Goal: Information Seeking & Learning: Learn about a topic

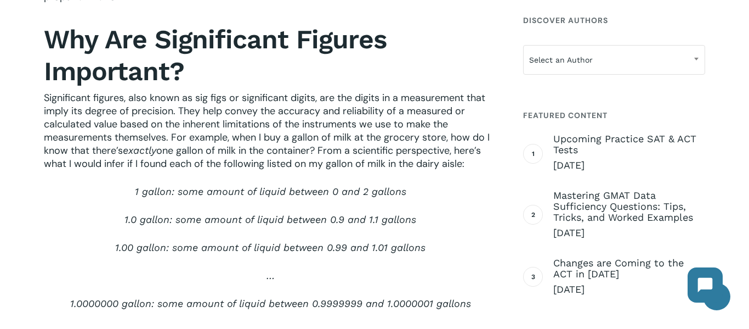
scroll to position [443, 0]
click at [324, 111] on span "Significant figures, also known as sig figs or significant digits, are the digi…" at bounding box center [267, 124] width 446 height 66
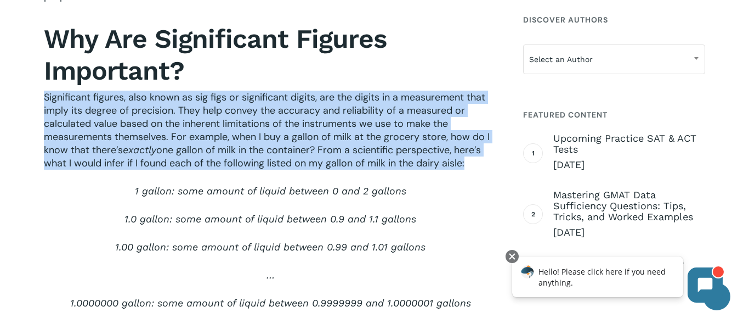
click at [324, 111] on span "Significant figures, also known as sig figs or significant digits, are the digi…" at bounding box center [267, 124] width 446 height 66
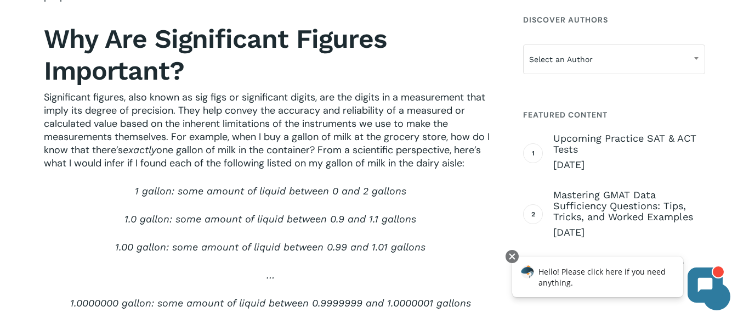
click at [324, 111] on span "Significant figures, also known as sig figs or significant digits, are the digi…" at bounding box center [267, 124] width 446 height 66
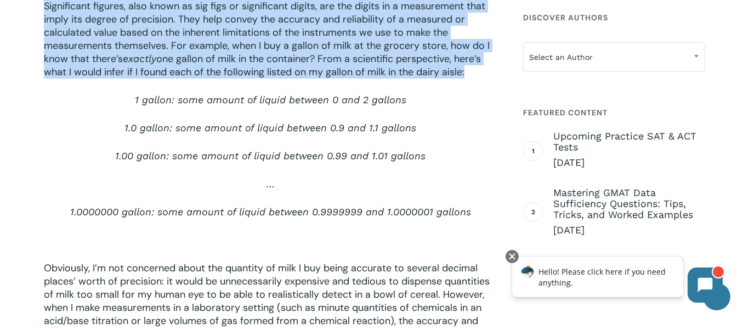
scroll to position [538, 0]
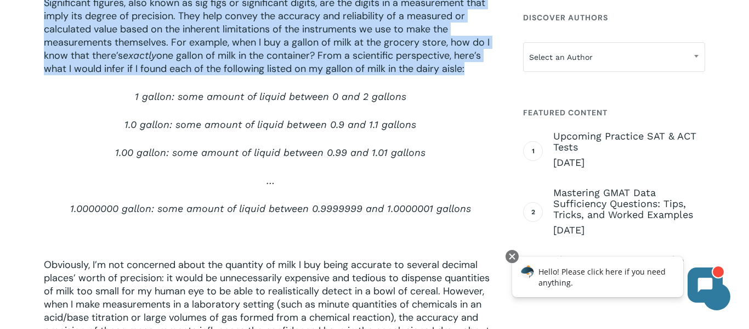
click at [324, 111] on p "1 gallon: some amount of liquid between 0 and 2 gallons" at bounding box center [270, 104] width 453 height 28
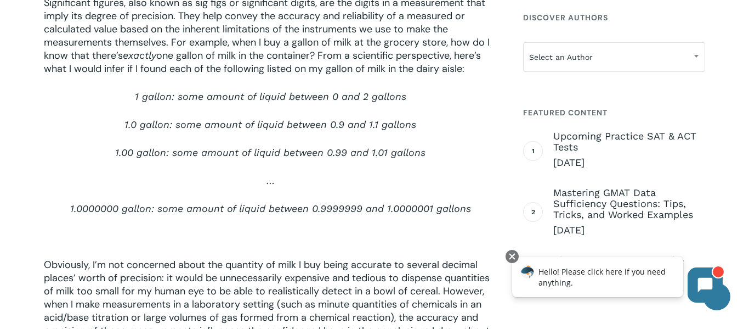
click at [324, 111] on p "1 gallon: some amount of liquid between 0 and 2 gallons" at bounding box center [270, 104] width 453 height 28
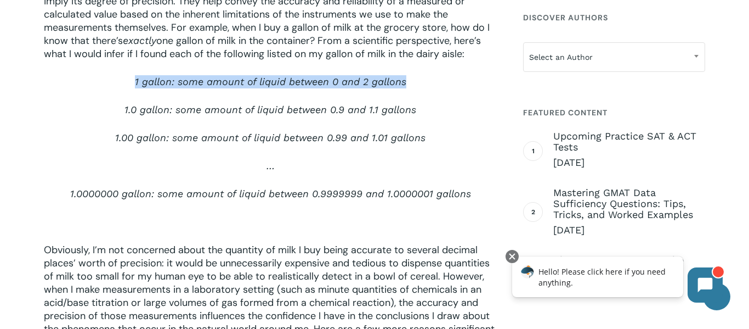
scroll to position [555, 0]
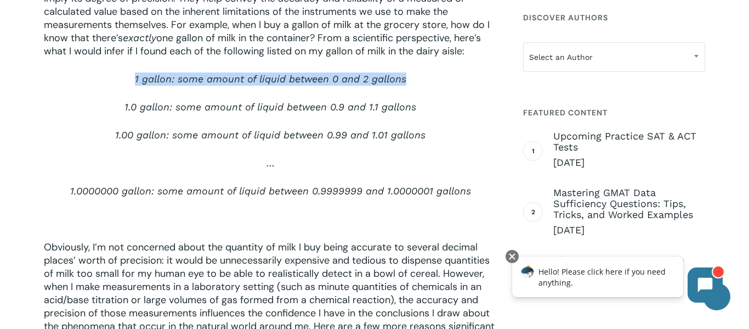
click at [324, 111] on span "1.0 gallon: some amount of liquid between 0.9 and 1.1 gallons" at bounding box center [271, 107] width 292 height 12
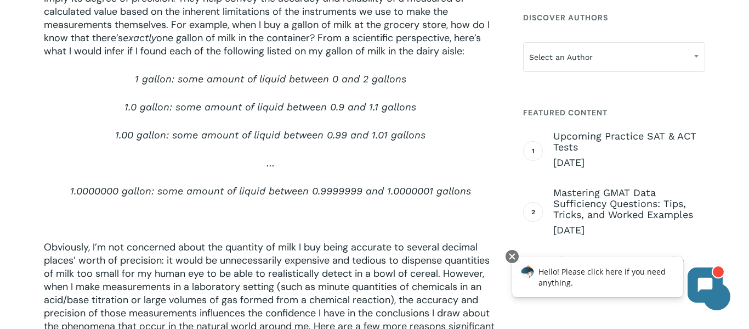
click at [324, 111] on span "1.0 gallon: some amount of liquid between 0.9 and 1.1 gallons" at bounding box center [271, 107] width 292 height 12
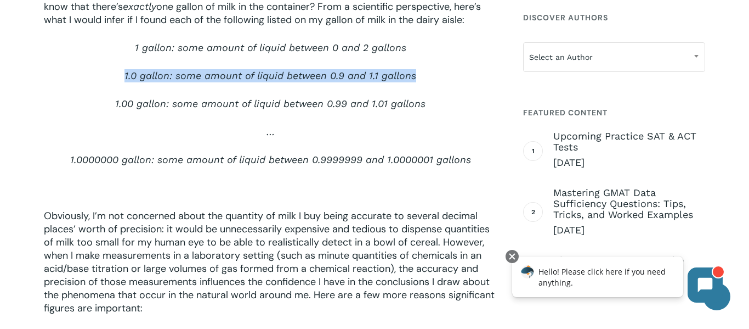
scroll to position [587, 0]
click at [251, 169] on p "1.0000000 gallon: some amount of liquid between 0.9999999 and 1.0000001 gallons" at bounding box center [270, 166] width 453 height 28
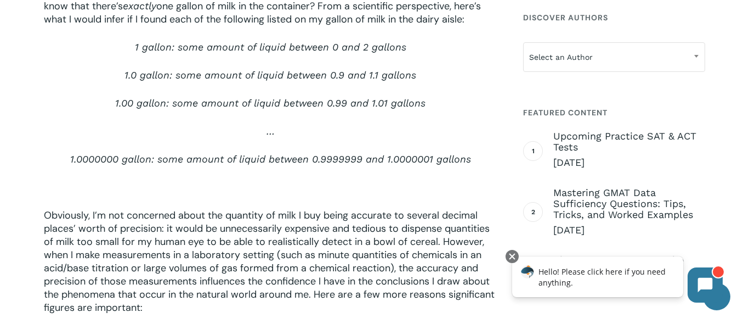
click at [251, 169] on p "1.0000000 gallon: some amount of liquid between 0.9999999 and 1.0000001 gallons" at bounding box center [270, 166] width 453 height 28
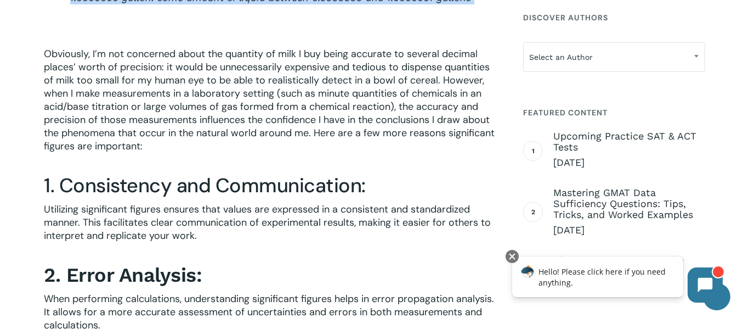
scroll to position [750, 0]
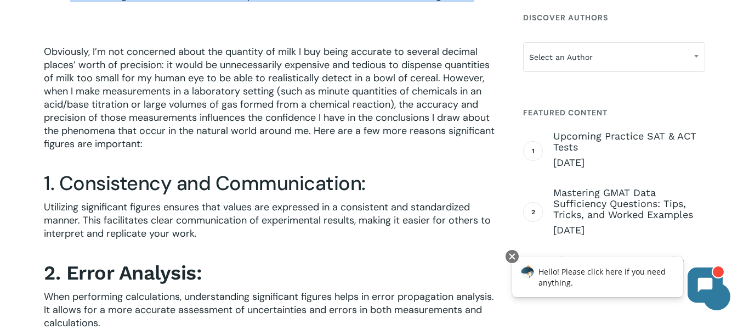
click at [251, 169] on div "In any scientific investigation, accuracy and precision are paramount. The use …" at bounding box center [270, 18] width 453 height 802
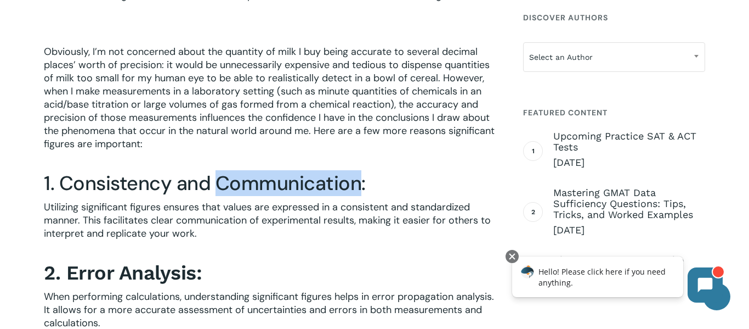
click at [251, 169] on div "In any scientific investigation, accuracy and precision are paramount. The use …" at bounding box center [270, 18] width 453 height 802
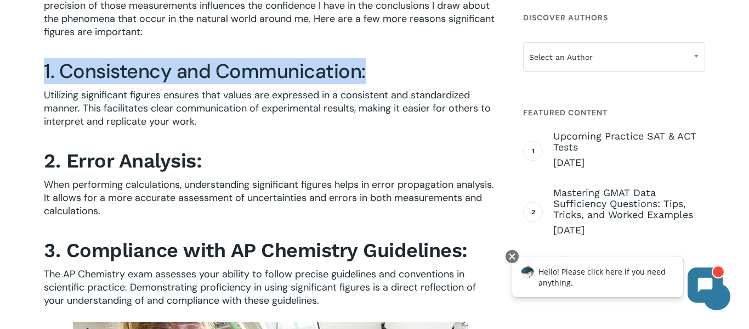
click at [251, 169] on h3 "2. Error Analysis:" at bounding box center [270, 160] width 453 height 25
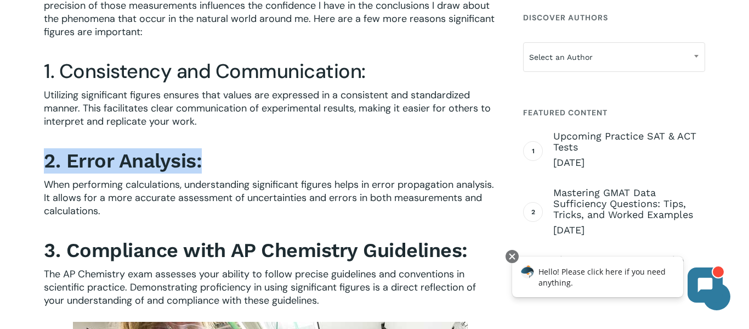
click at [251, 169] on h3 "2. Error Analysis:" at bounding box center [270, 160] width 453 height 25
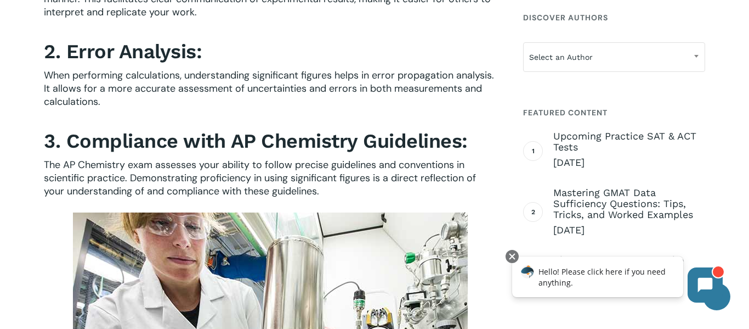
scroll to position [991, 0]
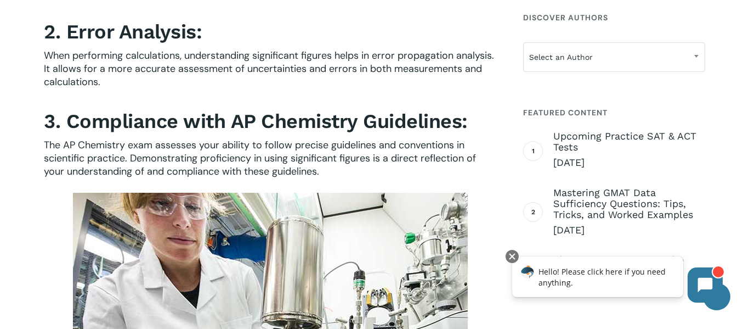
click at [251, 169] on span "The AP Chemistry exam assesses your ability to follow precise guidelines and co…" at bounding box center [260, 157] width 432 height 39
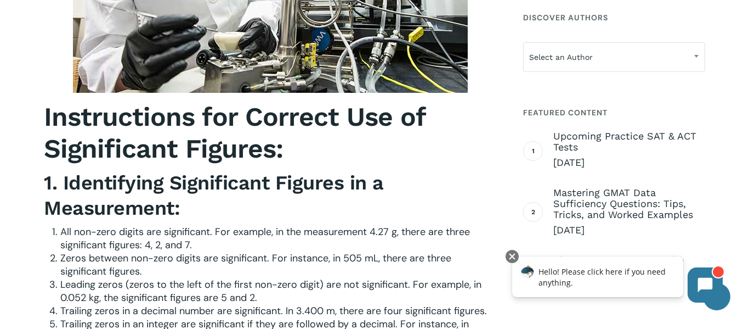
click at [251, 171] on strong "1. Identifying Significant Figures in a Measurement:" at bounding box center [214, 195] width 340 height 48
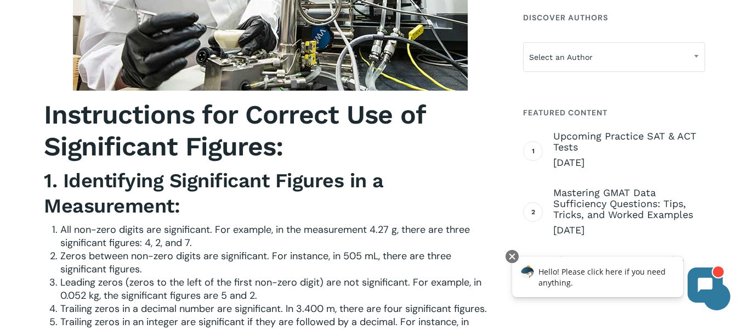
click at [251, 169] on strong "1. Identifying Significant Figures in a Measurement:" at bounding box center [214, 193] width 340 height 48
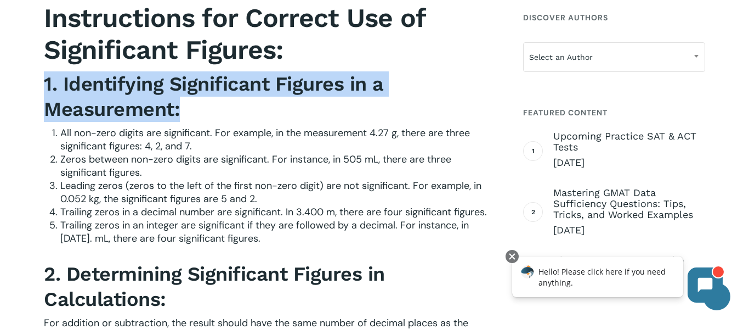
scroll to position [1445, 0]
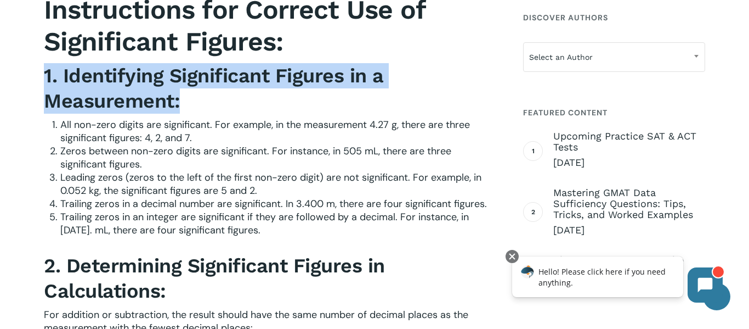
click at [263, 99] on h3 "1. Identifying Significant Figures in a Measurement:" at bounding box center [270, 88] width 453 height 50
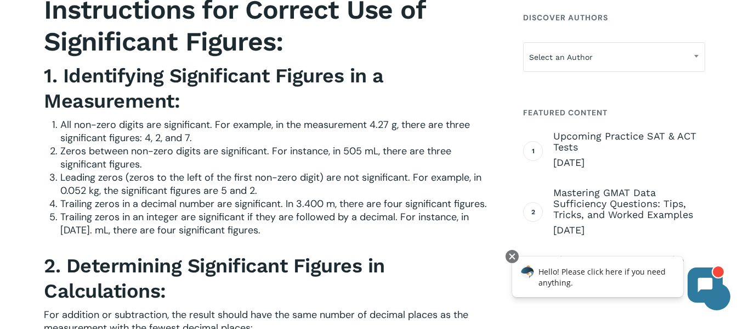
click at [261, 118] on span "All non-zero digits are significant. For example, in the measurement 4.27 g, th…" at bounding box center [265, 131] width 410 height 26
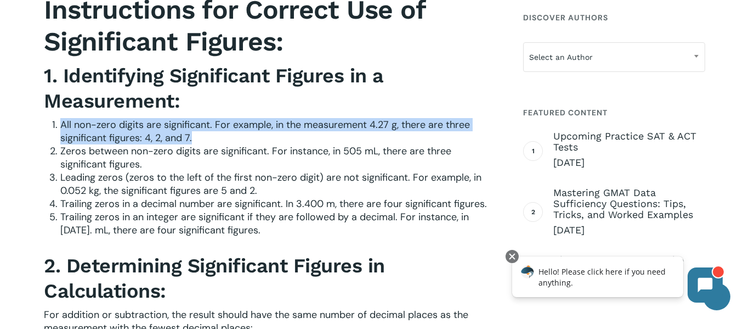
click at [261, 118] on span "All non-zero digits are significant. For example, in the measurement 4.27 g, th…" at bounding box center [265, 131] width 410 height 26
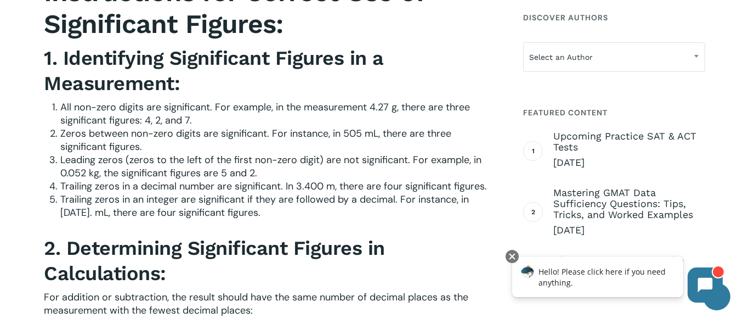
scroll to position [1464, 0]
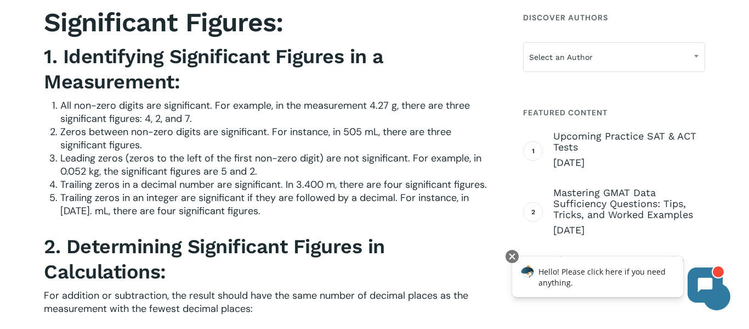
click at [261, 117] on li "All non-zero digits are significant. For example, in the measurement 4.27 g, th…" at bounding box center [278, 112] width 437 height 26
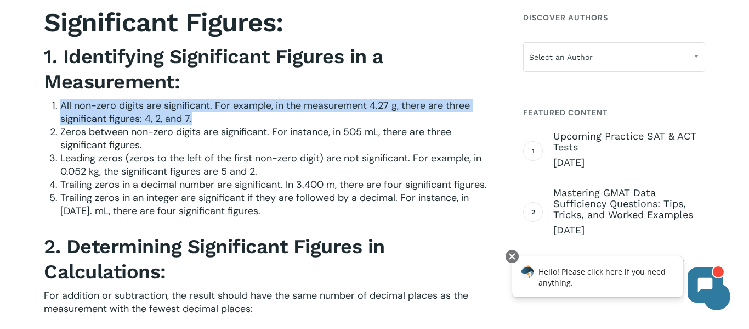
click at [261, 129] on span "Zeros between non-zero digits are significant. For instance, in 505 mL, there a…" at bounding box center [255, 138] width 391 height 26
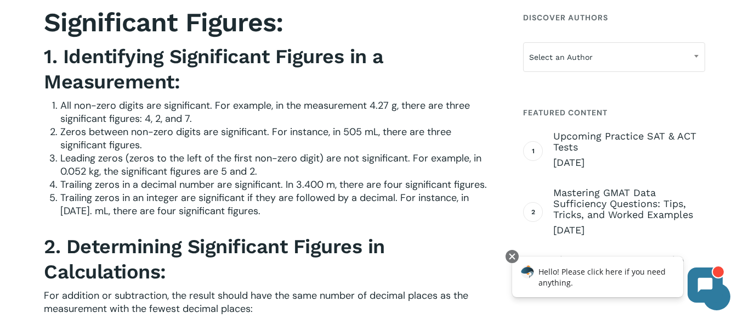
click at [261, 129] on span "Zeros between non-zero digits are significant. For instance, in 505 mL, there a…" at bounding box center [255, 138] width 391 height 26
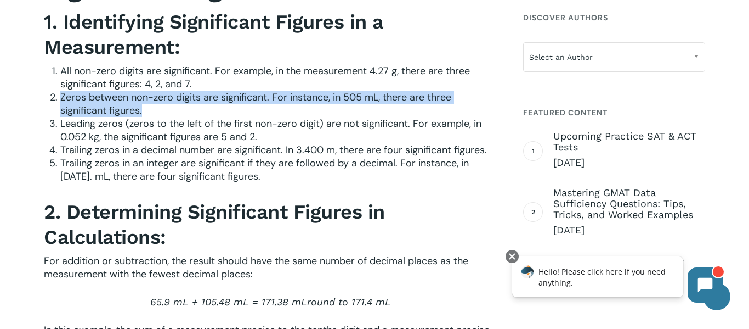
click at [261, 129] on span "Leading zeros (zeros to the left of the first non-zero digit) are not significa…" at bounding box center [270, 130] width 421 height 26
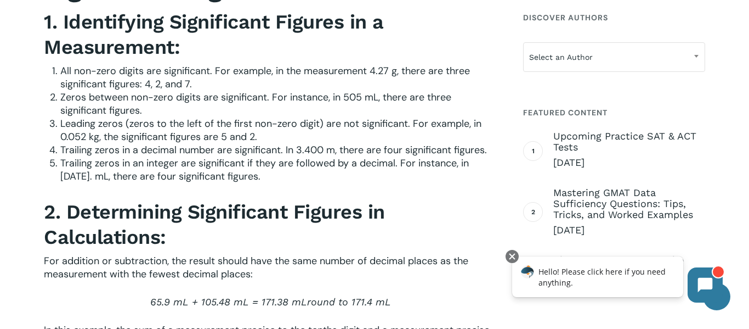
click at [261, 129] on span "Leading zeros (zeros to the left of the first non-zero digit) are not significa…" at bounding box center [270, 130] width 421 height 26
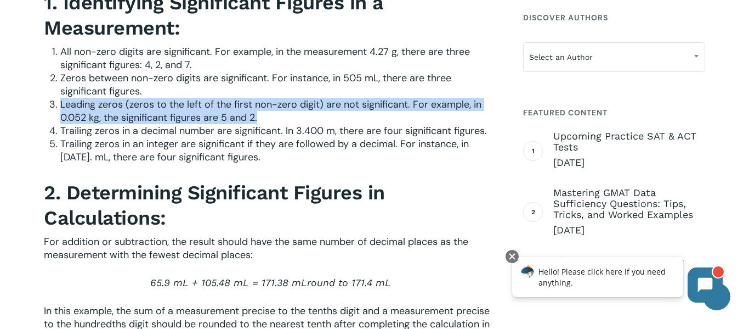
scroll to position [1518, 0]
click at [261, 129] on span "Trailing zeros in a decimal number are significant. In 3.400 m, there are four …" at bounding box center [273, 129] width 427 height 13
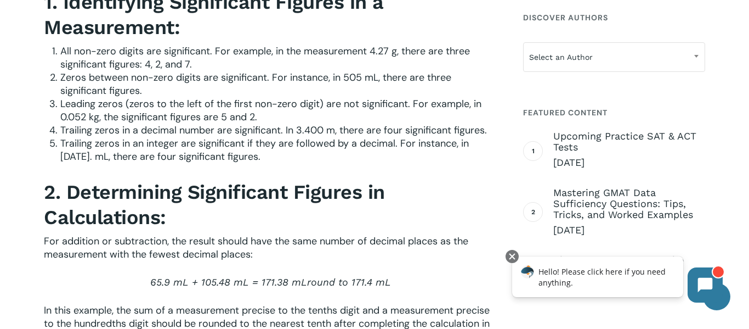
click at [261, 129] on span "Trailing zeros in a decimal number are significant. In 3.400 m, there are four …" at bounding box center [273, 129] width 427 height 13
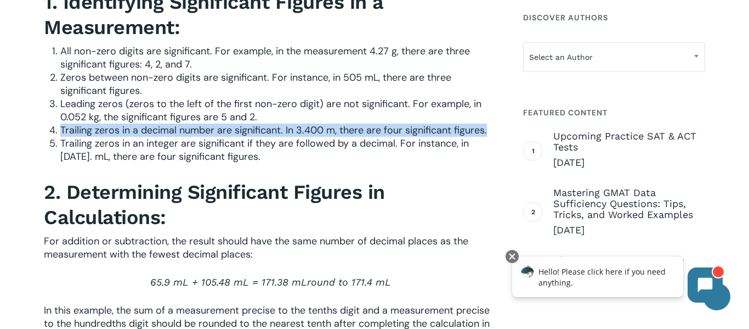
click at [261, 129] on span "Trailing zeros in a decimal number are significant. In 3.400 m, there are four …" at bounding box center [273, 129] width 427 height 13
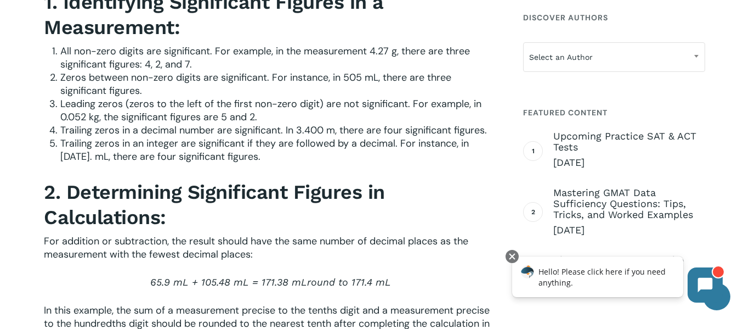
click at [261, 129] on span "Trailing zeros in a decimal number are significant. In 3.400 m, there are four …" at bounding box center [273, 129] width 427 height 13
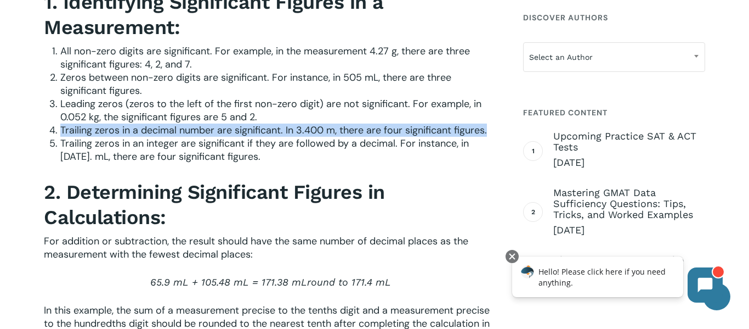
click at [261, 129] on span "Trailing zeros in a decimal number are significant. In 3.400 m, there are four …" at bounding box center [273, 129] width 427 height 13
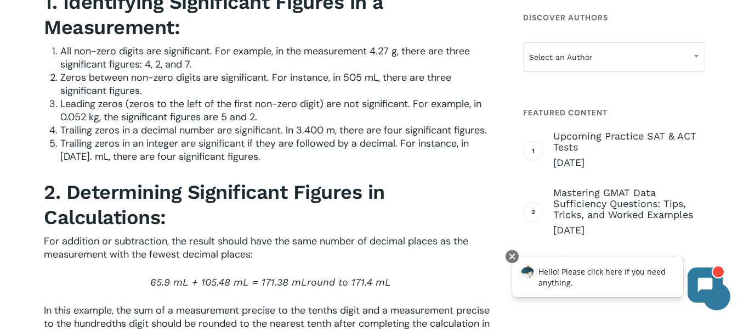
click at [251, 162] on li "Trailing zeros in an integer are significant if they are followed by a decimal.…" at bounding box center [278, 150] width 437 height 26
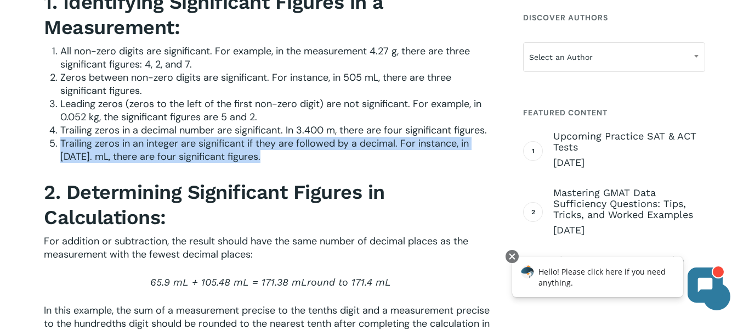
click at [251, 162] on li "Trailing zeros in an integer are significant if they are followed by a decimal.…" at bounding box center [278, 150] width 437 height 26
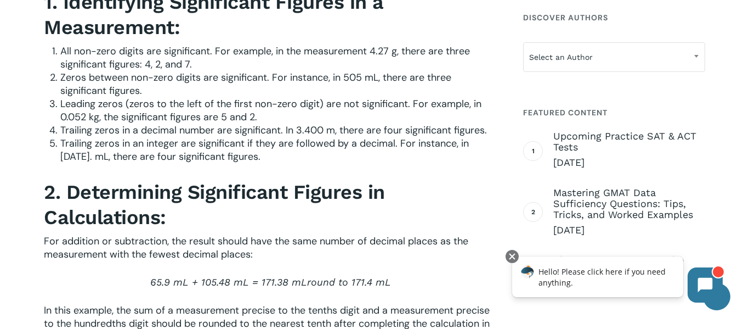
click at [251, 162] on li "Trailing zeros in an integer are significant if they are followed by a decimal.…" at bounding box center [278, 150] width 437 height 26
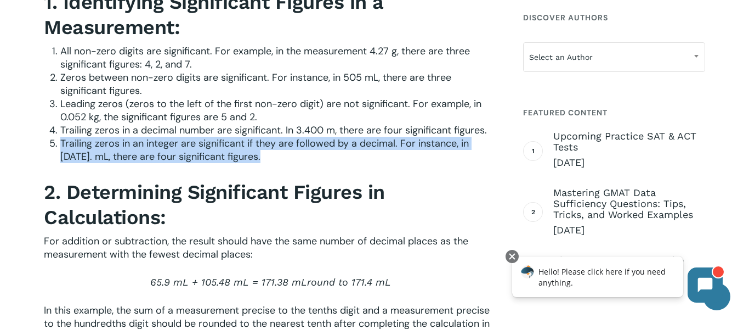
click at [239, 146] on span "Trailing zeros in an integer are significant if they are followed by a decimal.…" at bounding box center [264, 150] width 409 height 26
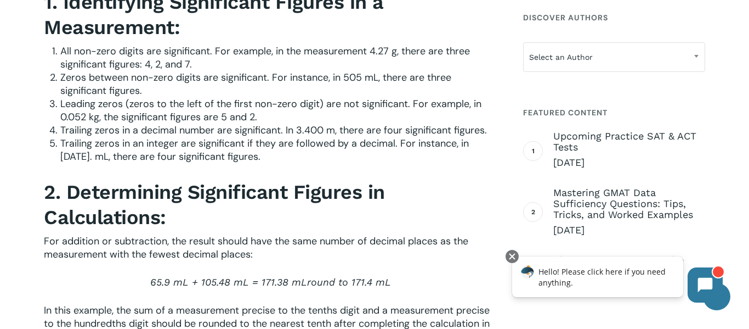
click at [239, 146] on span "Trailing zeros in an integer are significant if they are followed by a decimal.…" at bounding box center [264, 150] width 409 height 26
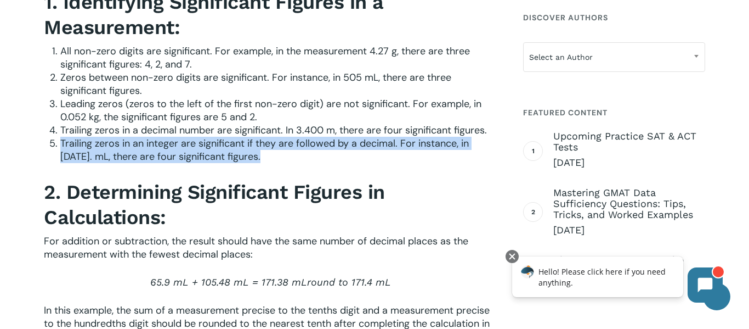
click at [239, 146] on span "Trailing zeros in an integer are significant if they are followed by a decimal.…" at bounding box center [264, 150] width 409 height 26
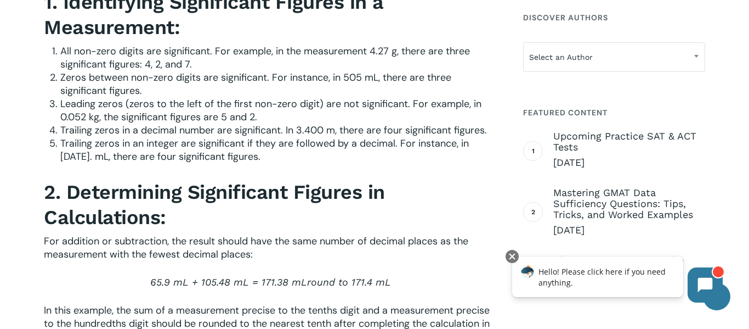
click at [239, 146] on span "Trailing zeros in an integer are significant if they are followed by a decimal.…" at bounding box center [264, 150] width 409 height 26
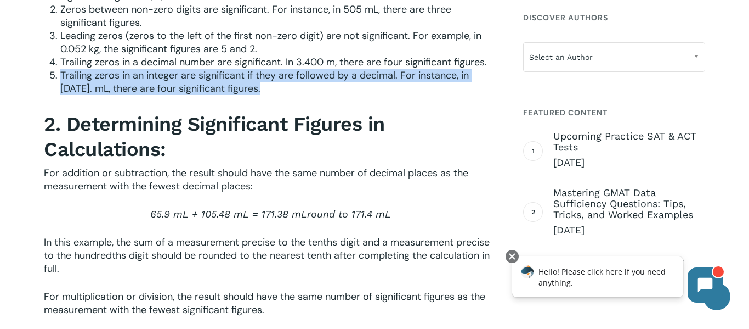
scroll to position [1597, 0]
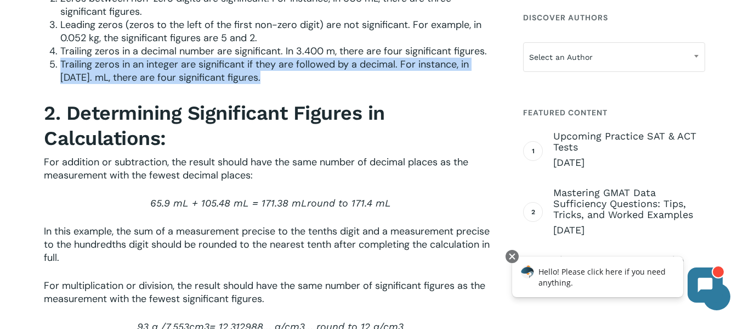
click at [239, 146] on h3 "2. Determining Significant Figures in Calculations:" at bounding box center [270, 125] width 453 height 50
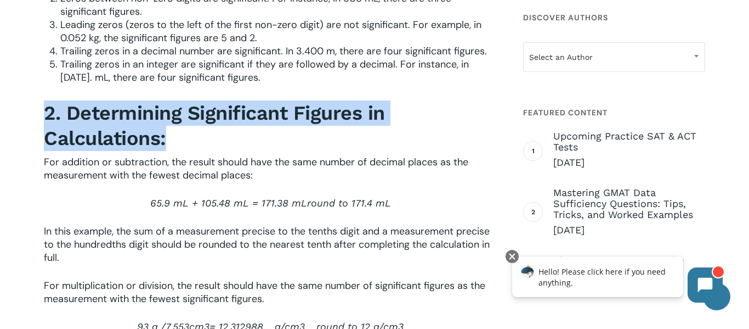
click at [239, 146] on h3 "2. Determining Significant Figures in Calculations:" at bounding box center [270, 125] width 453 height 50
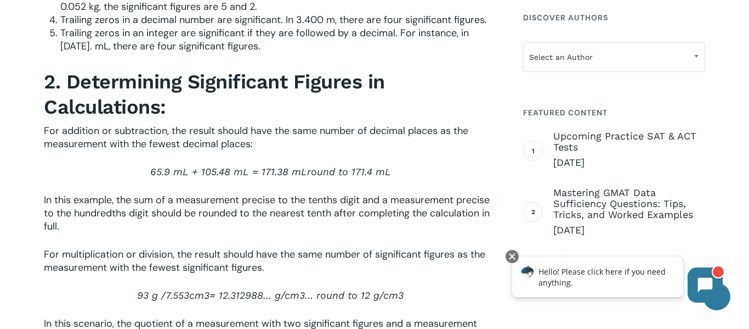
click at [239, 146] on span "For addition or subtraction, the result should have the same number of decimal …" at bounding box center [256, 137] width 425 height 26
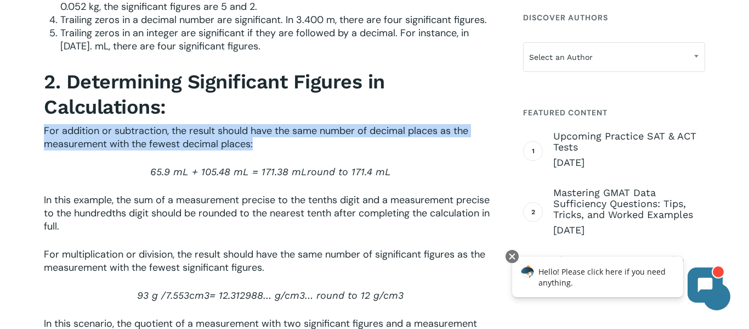
scroll to position [1669, 0]
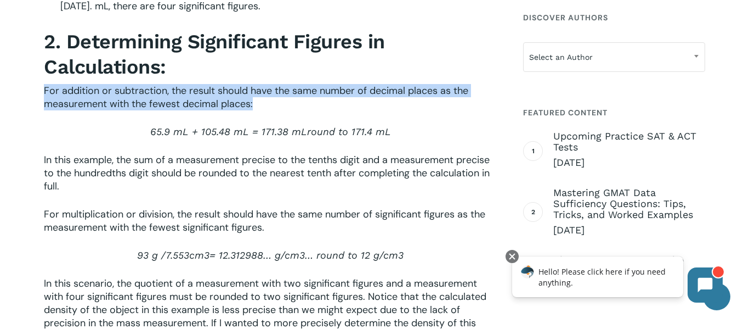
click at [239, 146] on p "65.9 mL + 105.48 mL = 171.38 mL round to 171.4 mL" at bounding box center [270, 139] width 453 height 28
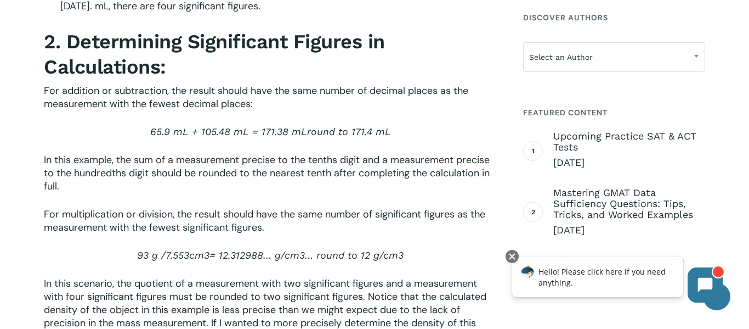
click at [239, 146] on p "65.9 mL + 105.48 mL = 171.38 mL round to 171.4 mL" at bounding box center [270, 139] width 453 height 28
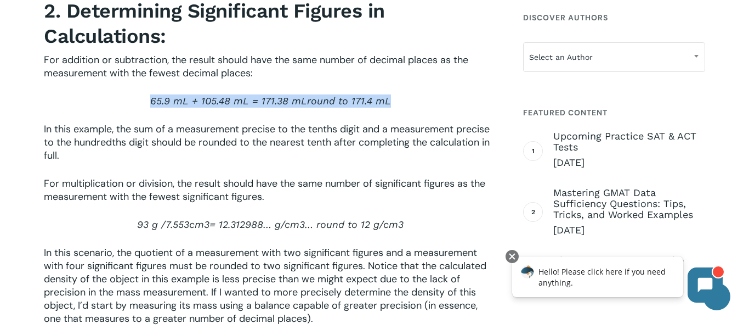
scroll to position [1706, 0]
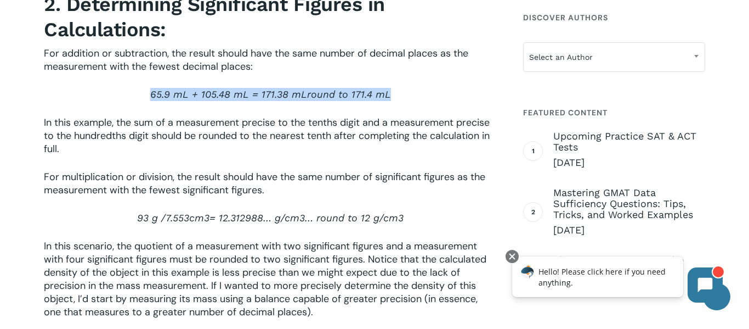
click at [239, 146] on p "In this example, the sum of a measurement precise to the tenths digit and a mea…" at bounding box center [270, 143] width 453 height 54
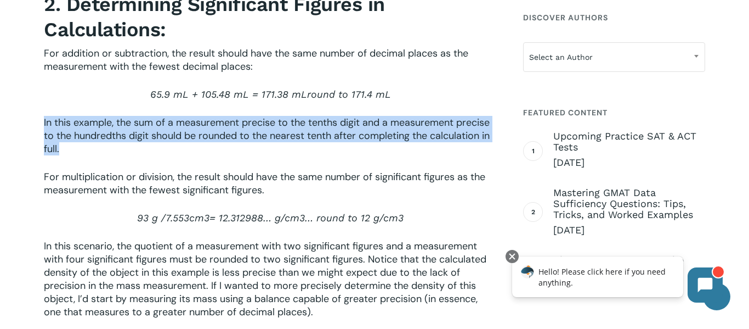
click at [239, 146] on p "In this example, the sum of a measurement precise to the tenths digit and a mea…" at bounding box center [270, 143] width 453 height 54
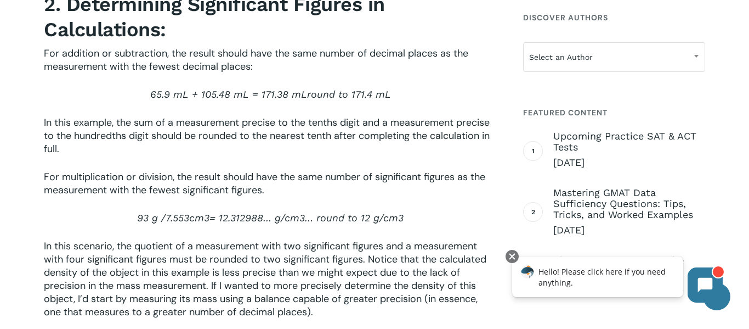
click at [239, 146] on p "In this example, the sum of a measurement precise to the tenths digit and a mea…" at bounding box center [270, 143] width 453 height 54
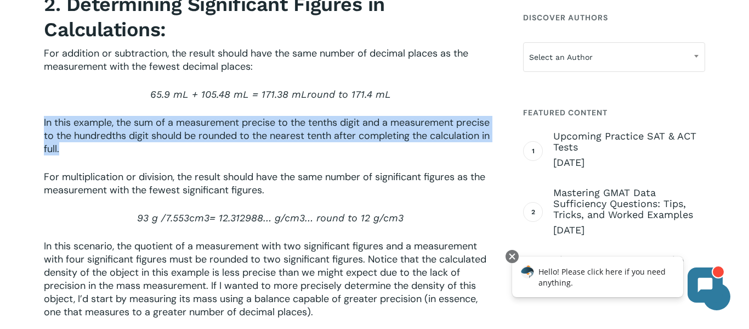
click at [239, 146] on p "In this example, the sum of a measurement precise to the tenths digit and a mea…" at bounding box center [270, 143] width 453 height 54
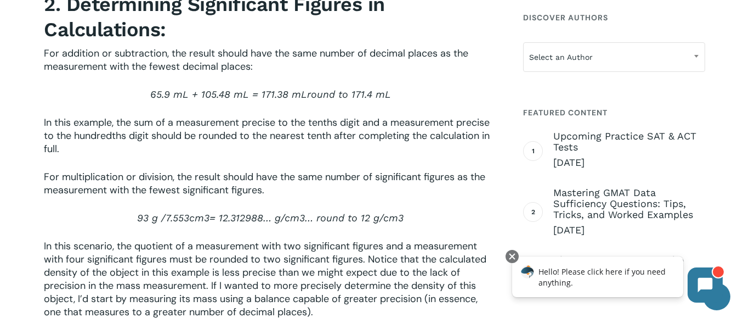
click at [239, 146] on p "In this example, the sum of a measurement precise to the tenths digit and a mea…" at bounding box center [270, 143] width 453 height 54
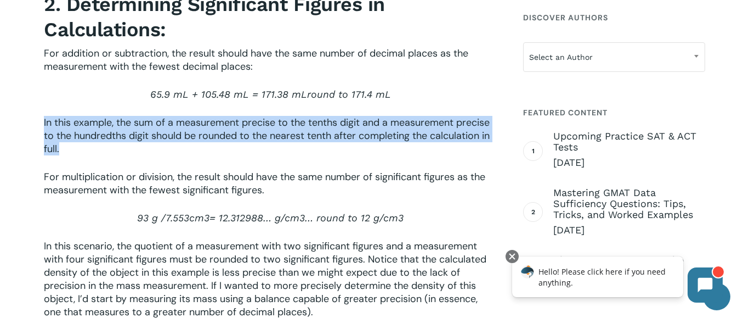
click at [239, 146] on p "In this example, the sum of a measurement precise to the tenths digit and a mea…" at bounding box center [270, 143] width 453 height 54
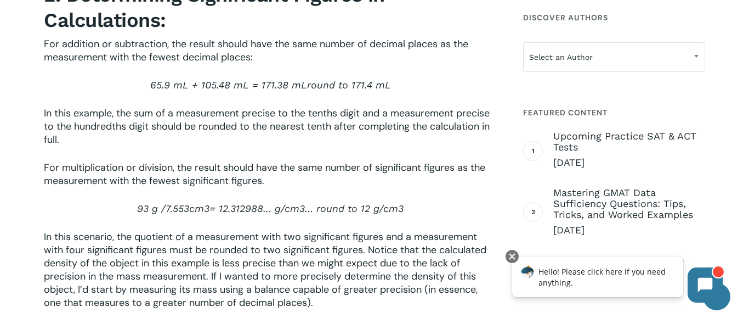
scroll to position [1717, 0]
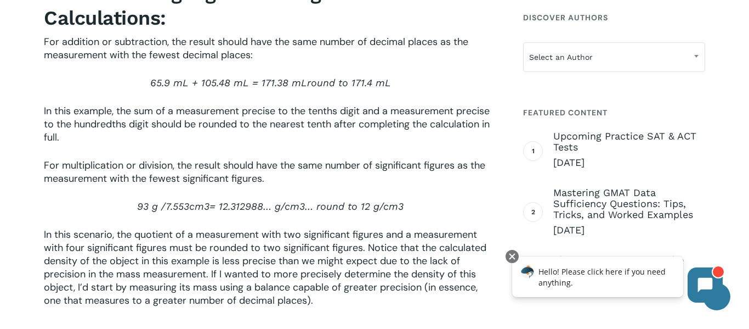
click at [239, 146] on p "In this example, the sum of a measurement precise to the tenths digit and a mea…" at bounding box center [270, 131] width 453 height 54
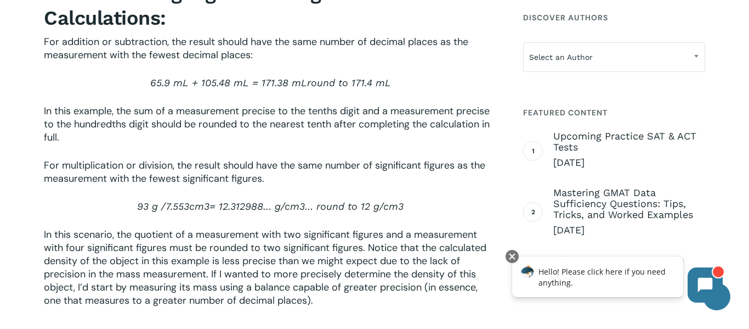
click at [238, 133] on p "In this example, the sum of a measurement precise to the tenths digit and a mea…" at bounding box center [270, 131] width 453 height 54
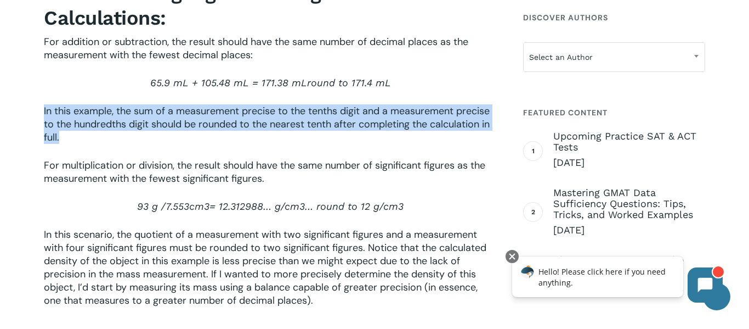
click at [238, 133] on p "In this example, the sum of a measurement precise to the tenths digit and a mea…" at bounding box center [270, 131] width 453 height 54
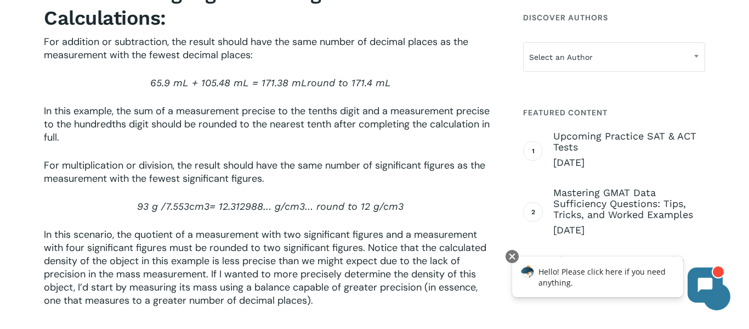
click at [238, 133] on p "In this example, the sum of a measurement precise to the tenths digit and a mea…" at bounding box center [270, 131] width 453 height 54
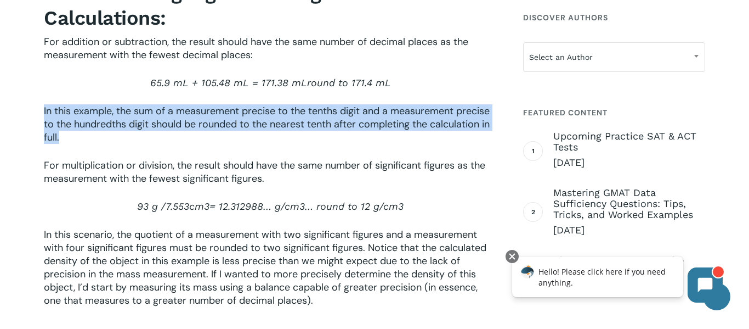
click at [238, 133] on p "In this example, the sum of a measurement precise to the tenths digit and a mea…" at bounding box center [270, 131] width 453 height 54
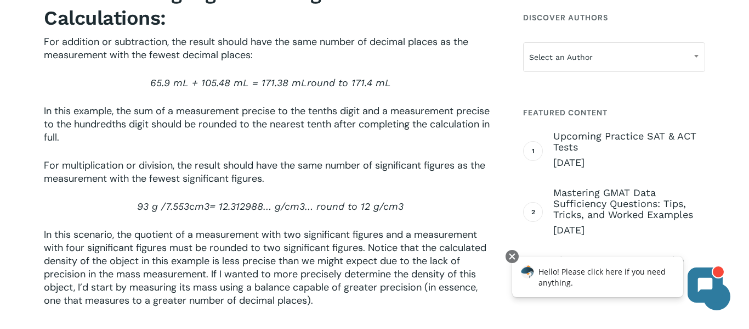
click at [238, 133] on p "In this example, the sum of a measurement precise to the tenths digit and a mea…" at bounding box center [270, 131] width 453 height 54
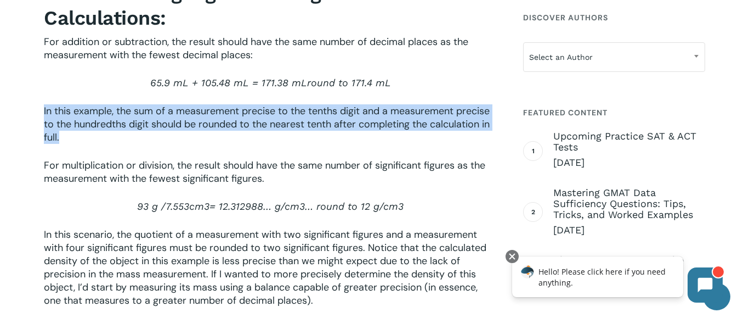
click at [238, 133] on p "In this example, the sum of a measurement precise to the tenths digit and a mea…" at bounding box center [270, 131] width 453 height 54
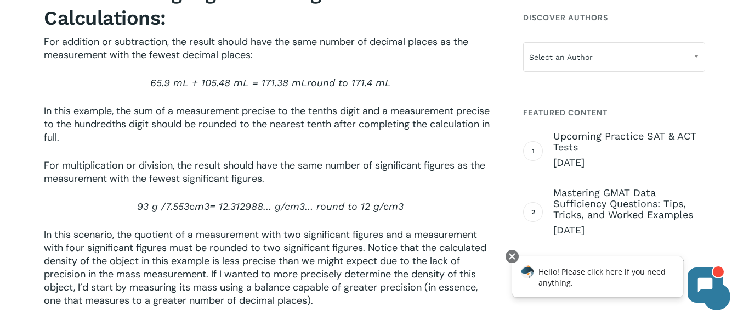
click at [238, 133] on p "In this example, the sum of a measurement precise to the tenths digit and a mea…" at bounding box center [270, 131] width 453 height 54
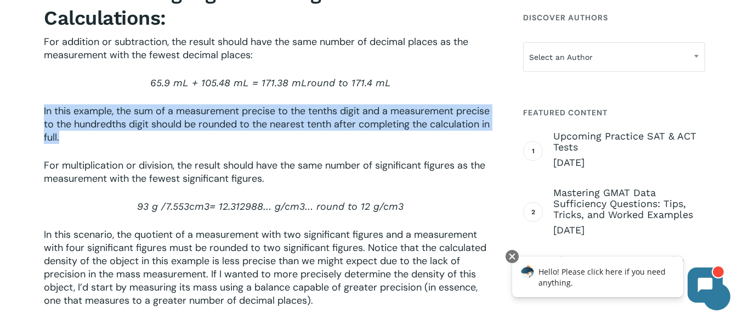
click at [238, 133] on p "In this example, the sum of a measurement precise to the tenths digit and a mea…" at bounding box center [270, 131] width 453 height 54
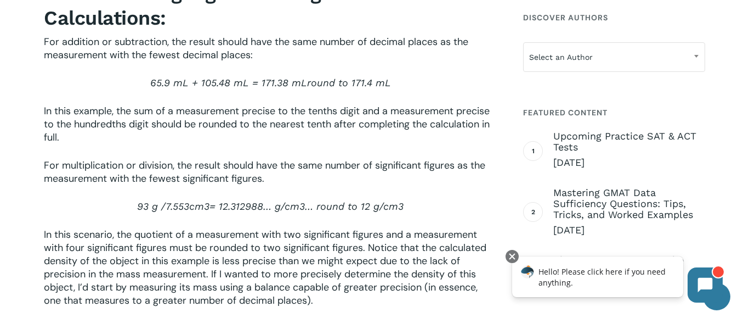
click at [238, 133] on p "In this example, the sum of a measurement precise to the tenths digit and a mea…" at bounding box center [270, 131] width 453 height 54
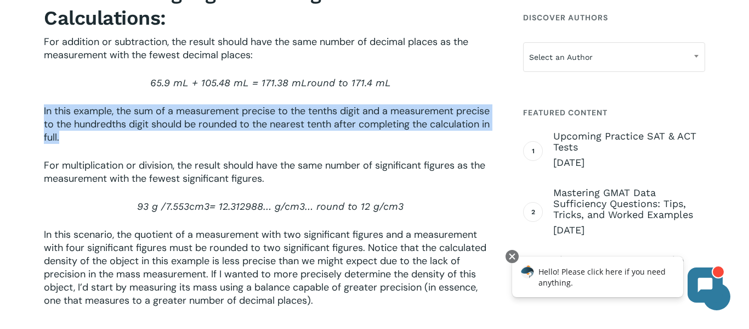
click at [238, 133] on p "In this example, the sum of a measurement precise to the tenths digit and a mea…" at bounding box center [270, 131] width 453 height 54
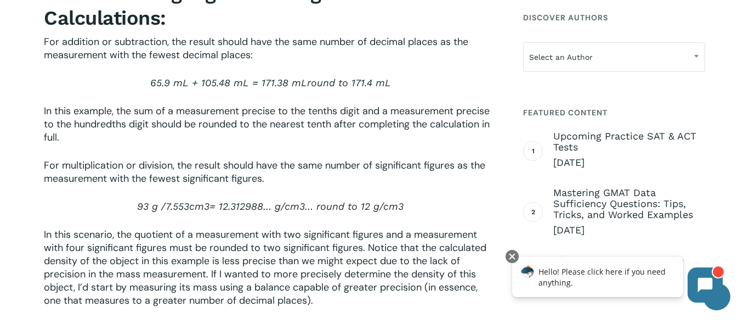
click at [238, 133] on p "In this example, the sum of a measurement precise to the tenths digit and a mea…" at bounding box center [270, 131] width 453 height 54
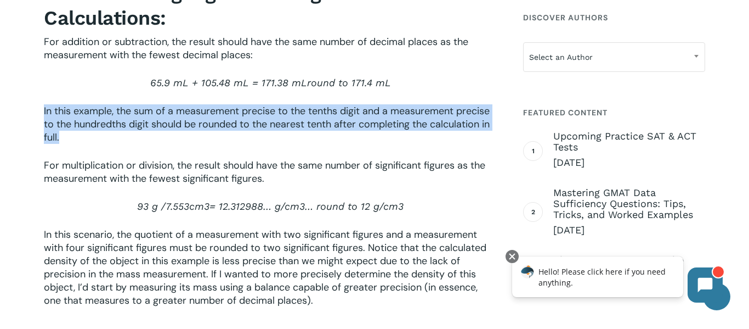
click at [238, 133] on p "In this example, the sum of a measurement precise to the tenths digit and a mea…" at bounding box center [270, 131] width 453 height 54
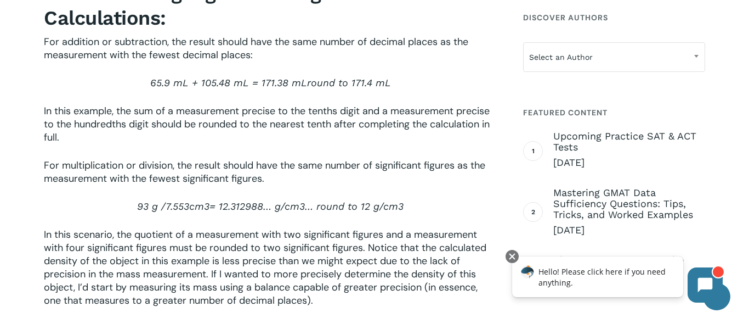
click at [238, 133] on p "In this example, the sum of a measurement precise to the tenths digit and a mea…" at bounding box center [270, 131] width 453 height 54
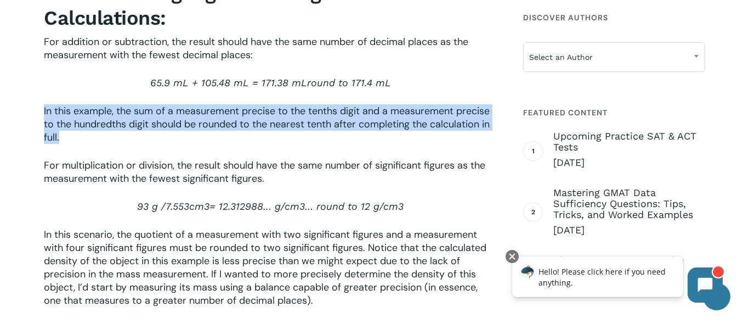
click at [238, 133] on p "In this example, the sum of a measurement precise to the tenths digit and a mea…" at bounding box center [270, 131] width 453 height 54
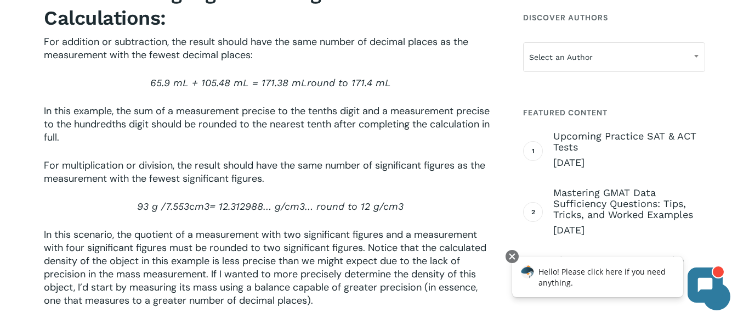
click at [238, 133] on p "In this example, the sum of a measurement precise to the tenths digit and a mea…" at bounding box center [270, 131] width 453 height 54
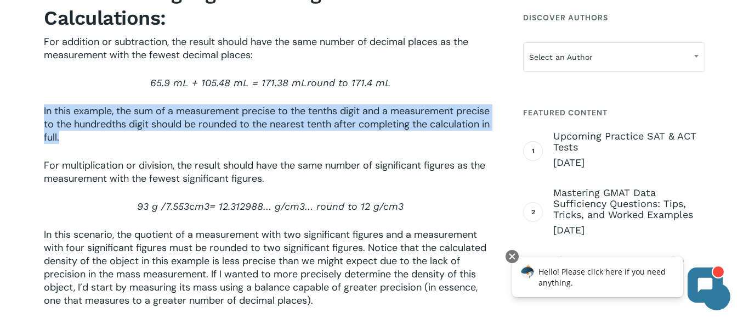
click at [238, 133] on p "In this example, the sum of a measurement precise to the tenths digit and a mea…" at bounding box center [270, 131] width 453 height 54
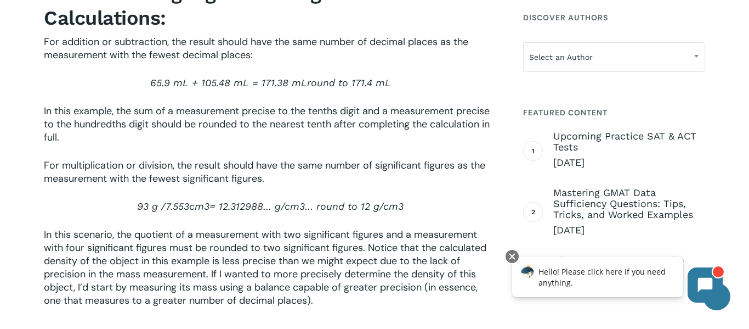
click at [238, 133] on p "In this example, the sum of a measurement precise to the tenths digit and a mea…" at bounding box center [270, 131] width 453 height 54
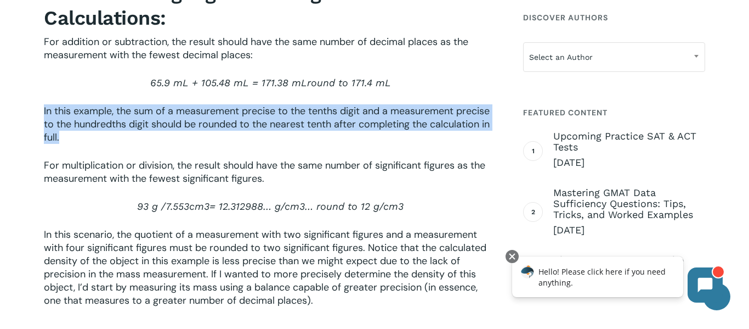
click at [238, 133] on p "In this example, the sum of a measurement precise to the tenths digit and a mea…" at bounding box center [270, 131] width 453 height 54
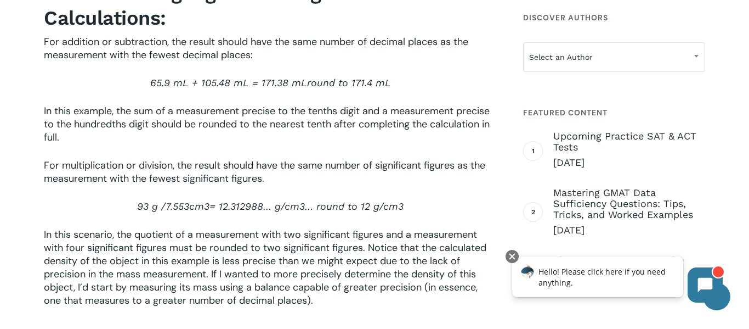
click at [238, 133] on p "In this example, the sum of a measurement precise to the tenths digit and a mea…" at bounding box center [270, 131] width 453 height 54
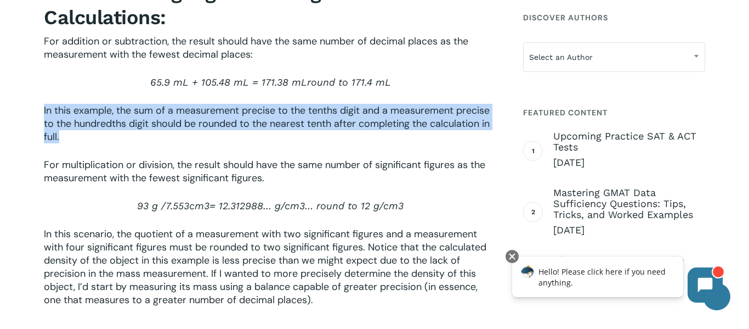
scroll to position [1718, 0]
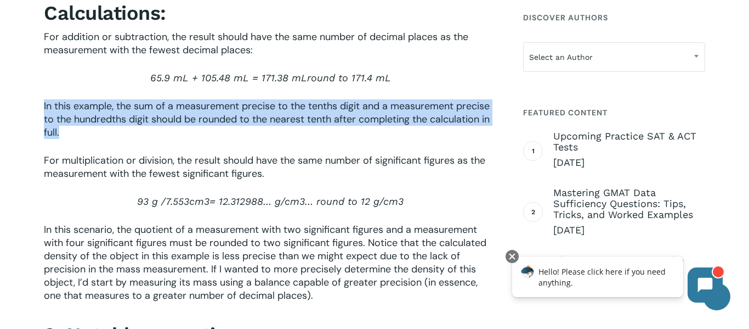
click at [239, 136] on p "In this example, the sum of a measurement precise to the tenths digit and a mea…" at bounding box center [270, 126] width 453 height 54
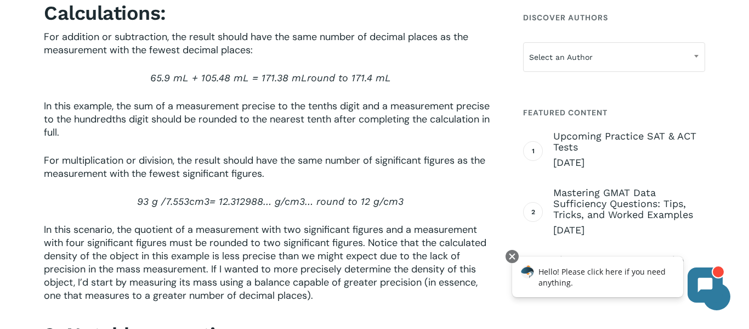
click at [239, 136] on p "In this example, the sum of a measurement precise to the tenths digit and a mea…" at bounding box center [270, 126] width 453 height 54
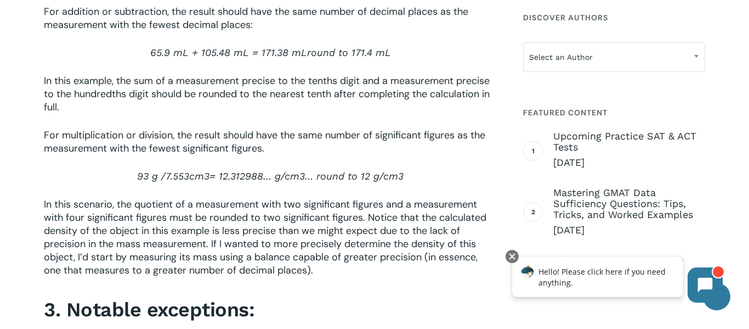
scroll to position [1749, 0]
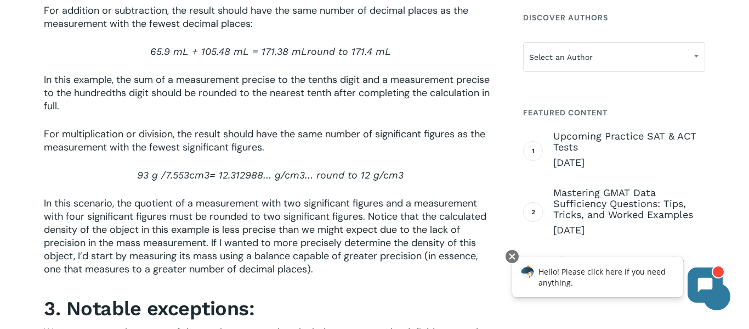
click at [239, 136] on span "For multiplication or division, the result should have the same number of signi…" at bounding box center [265, 140] width 442 height 26
